Goal: Task Accomplishment & Management: Manage account settings

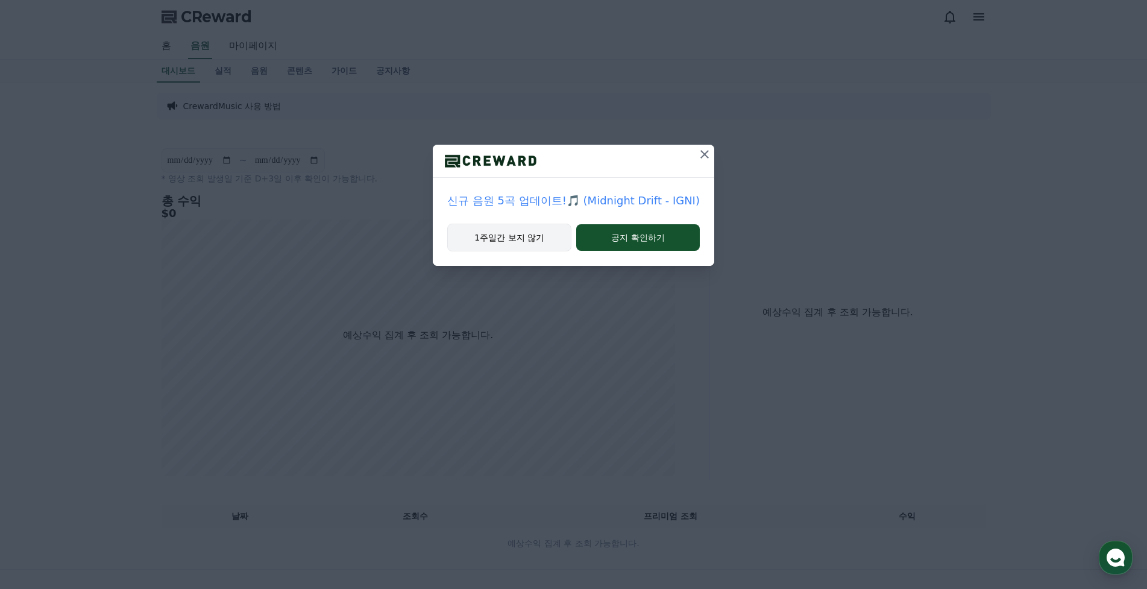
click at [522, 231] on button "1주일간 보지 않기" at bounding box center [509, 238] width 124 height 28
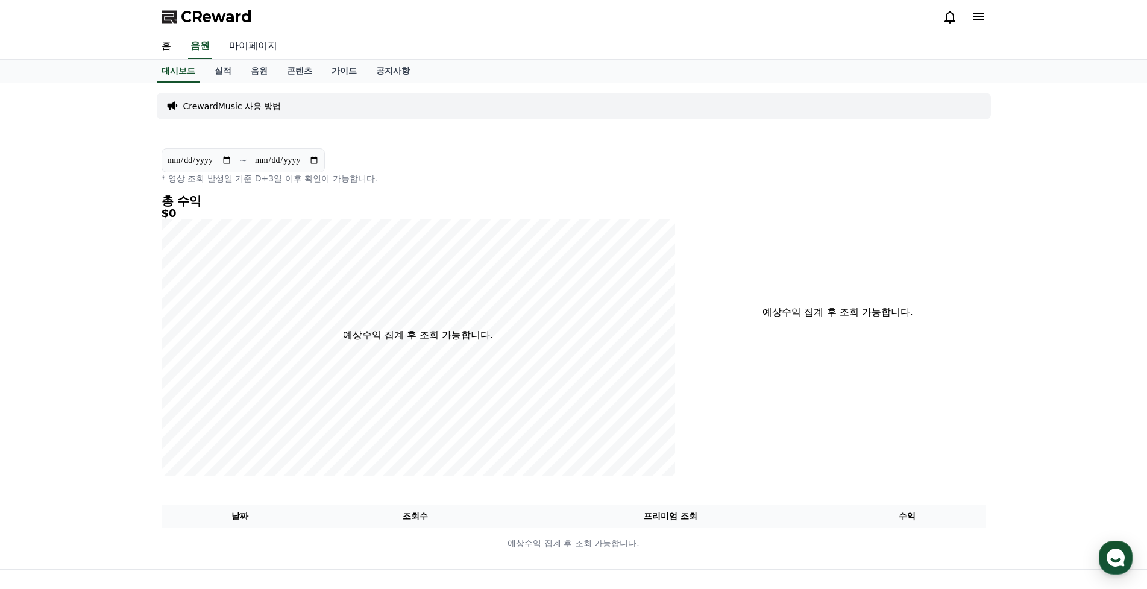
click at [248, 52] on link "마이페이지" at bounding box center [252, 46] width 67 height 25
select select "**********"
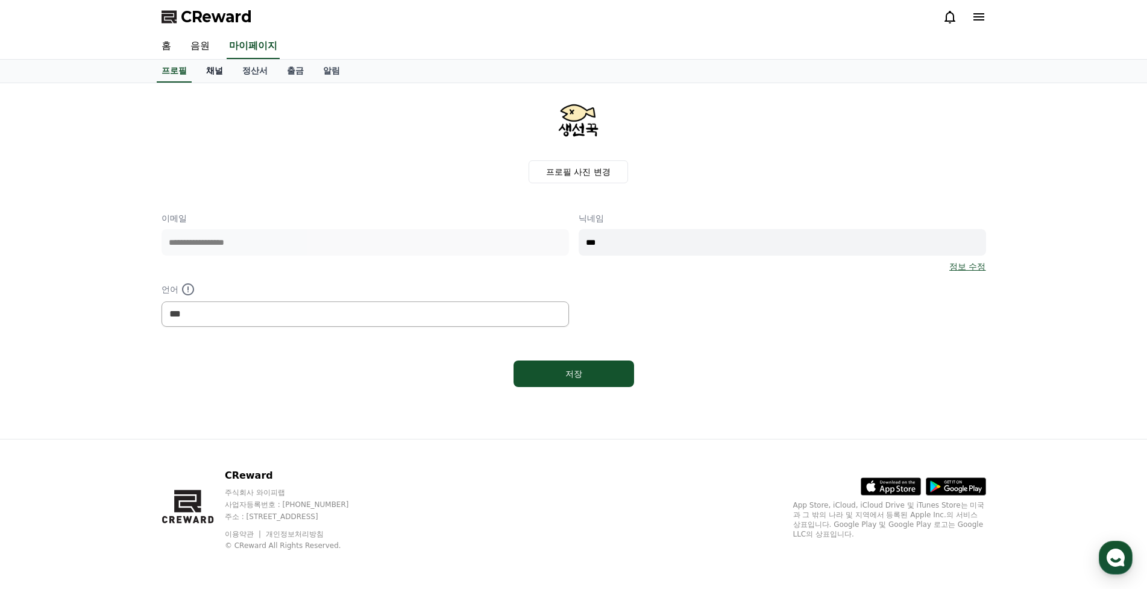
click at [218, 73] on link "채널" at bounding box center [214, 71] width 36 height 23
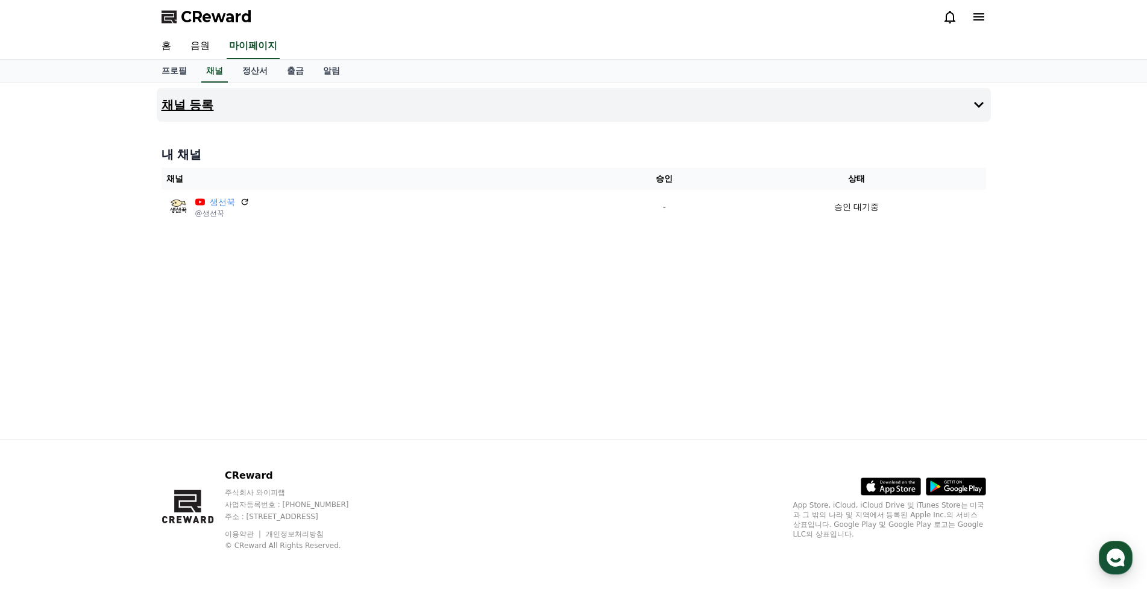
click at [973, 106] on icon at bounding box center [978, 105] width 14 height 14
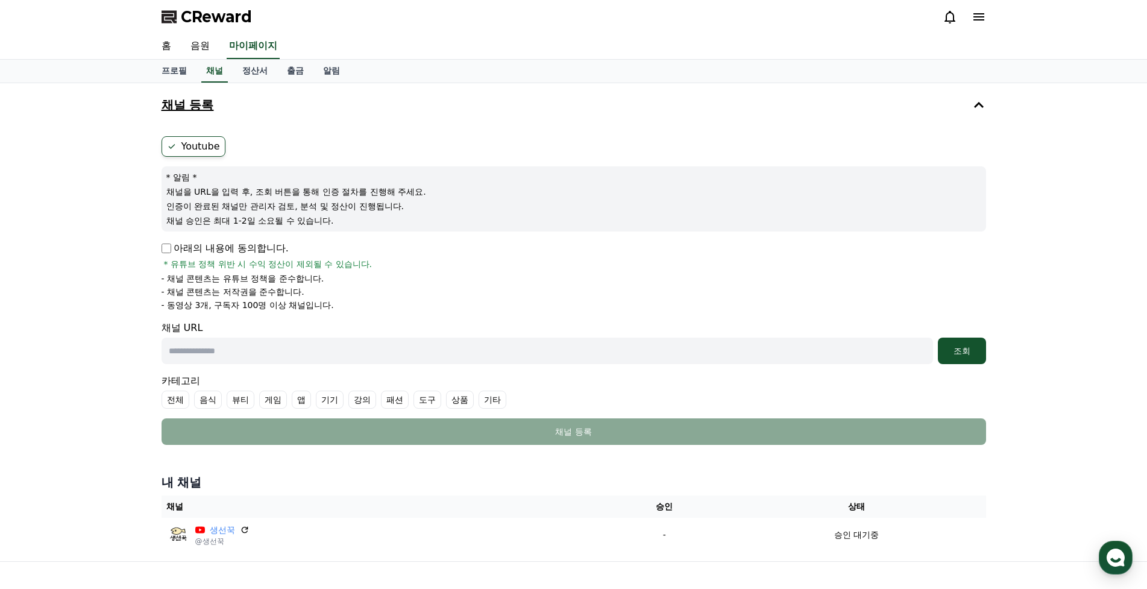
click at [973, 105] on icon at bounding box center [978, 105] width 14 height 14
